Goal: Task Accomplishment & Management: Use online tool/utility

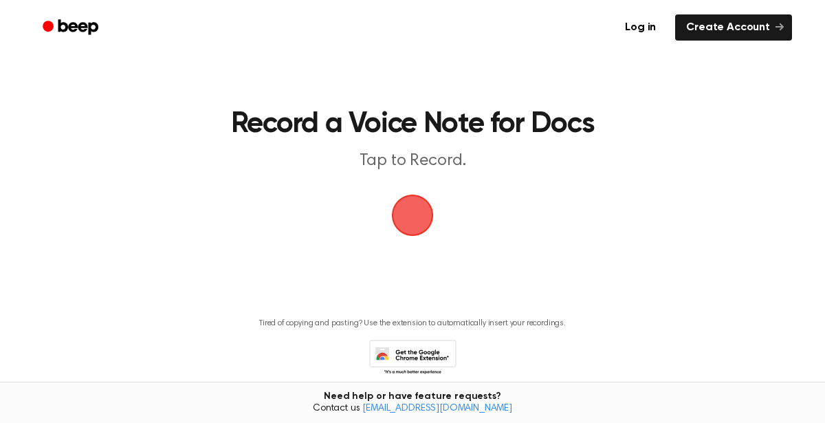
click at [411, 210] on span "button" at bounding box center [413, 216] width 42 height 42
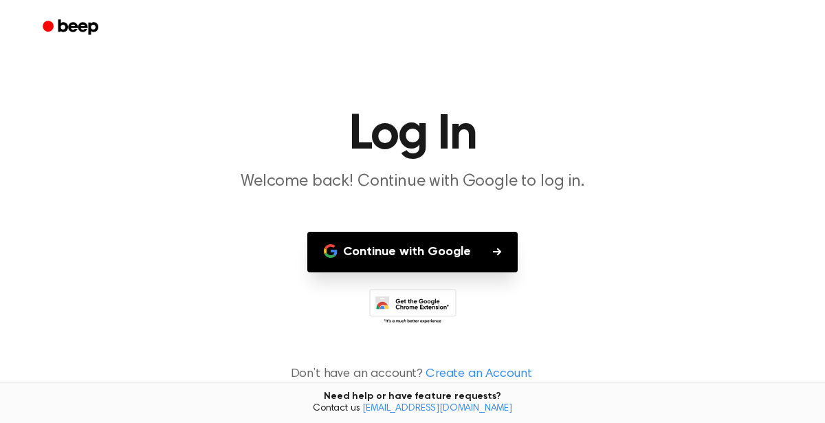
click at [410, 240] on button "Continue with Google" at bounding box center [412, 252] width 210 height 41
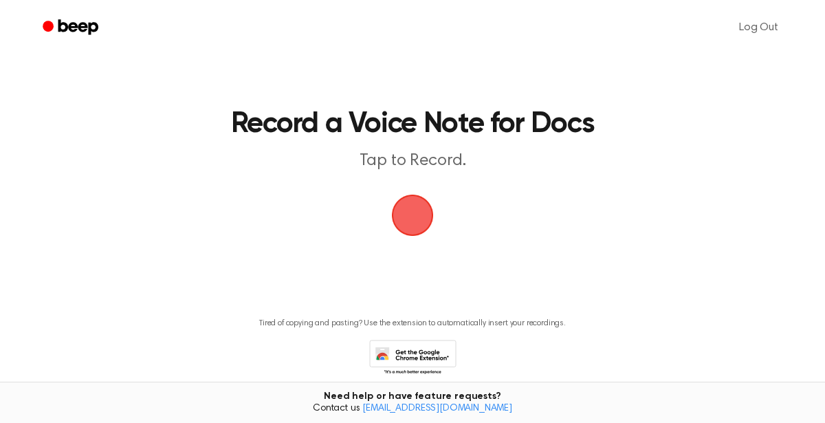
click at [421, 196] on span "button" at bounding box center [413, 216] width 42 height 42
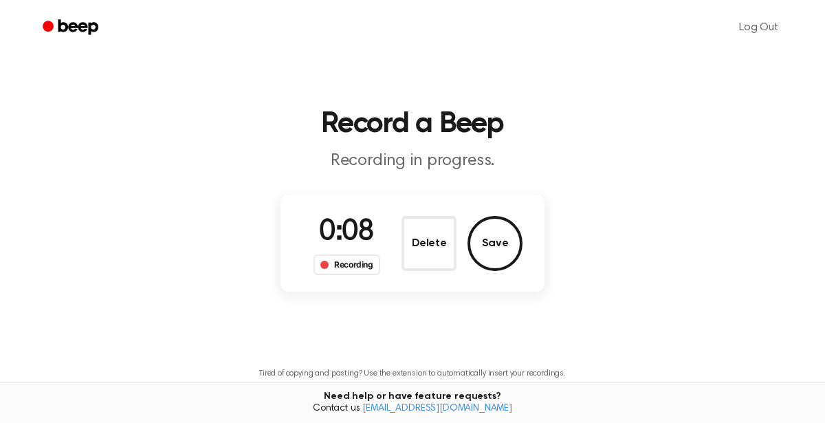
click at [424, 165] on p "Recording in progress." at bounding box center [413, 161] width 528 height 23
click at [364, 224] on span "0:10" at bounding box center [346, 232] width 55 height 29
click at [351, 259] on div "Recording" at bounding box center [347, 264] width 67 height 21
click at [310, 266] on div "0:12 Recording" at bounding box center [347, 243] width 89 height 64
click at [499, 241] on button "Save" at bounding box center [495, 243] width 55 height 55
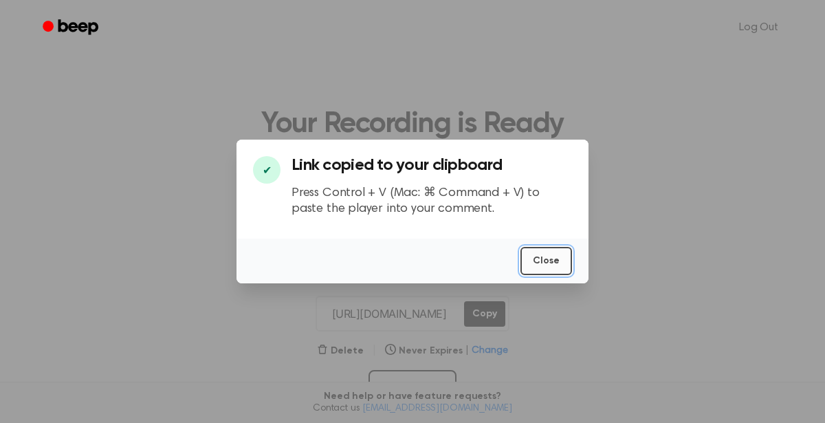
click at [540, 259] on button "Close" at bounding box center [547, 261] width 52 height 28
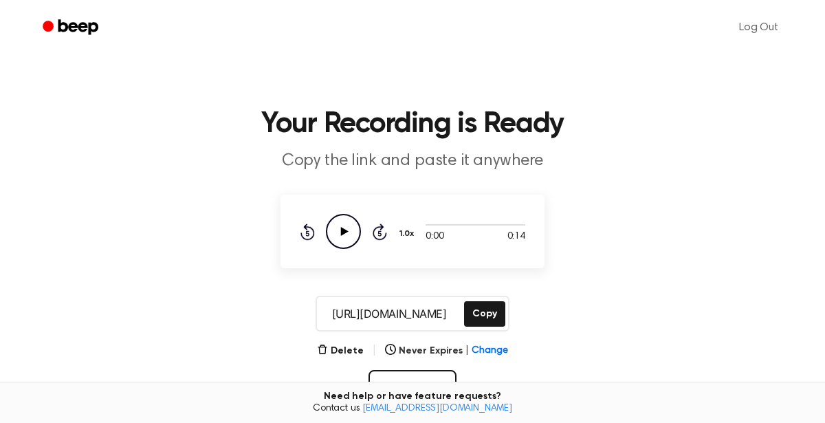
click at [340, 244] on icon "Play Audio" at bounding box center [343, 231] width 35 height 35
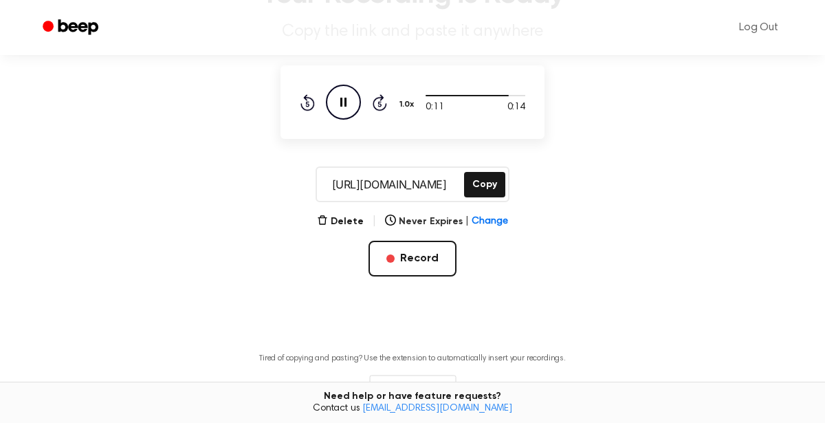
scroll to position [147, 0]
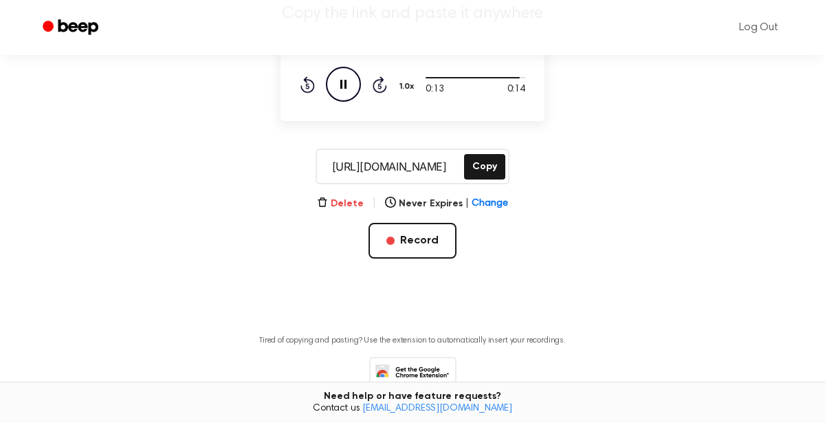
click at [323, 197] on icon "button" at bounding box center [322, 202] width 11 height 11
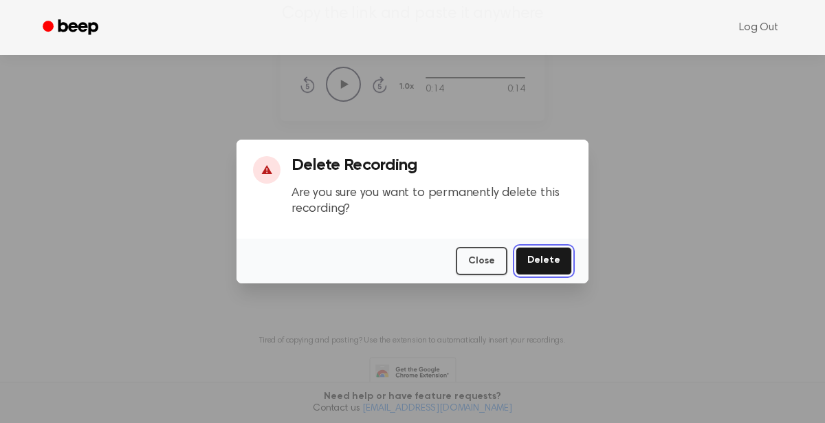
click at [557, 256] on button "Delete" at bounding box center [544, 261] width 56 height 28
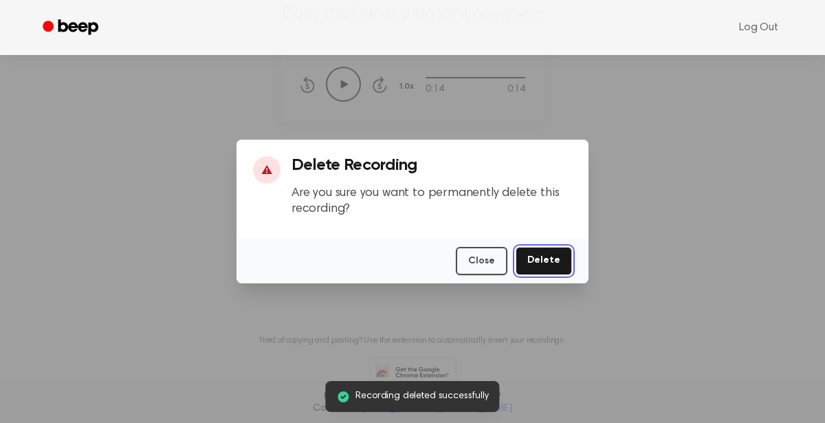
click at [557, 256] on button "Delete" at bounding box center [544, 261] width 56 height 28
